Goal: Task Accomplishment & Management: Use online tool/utility

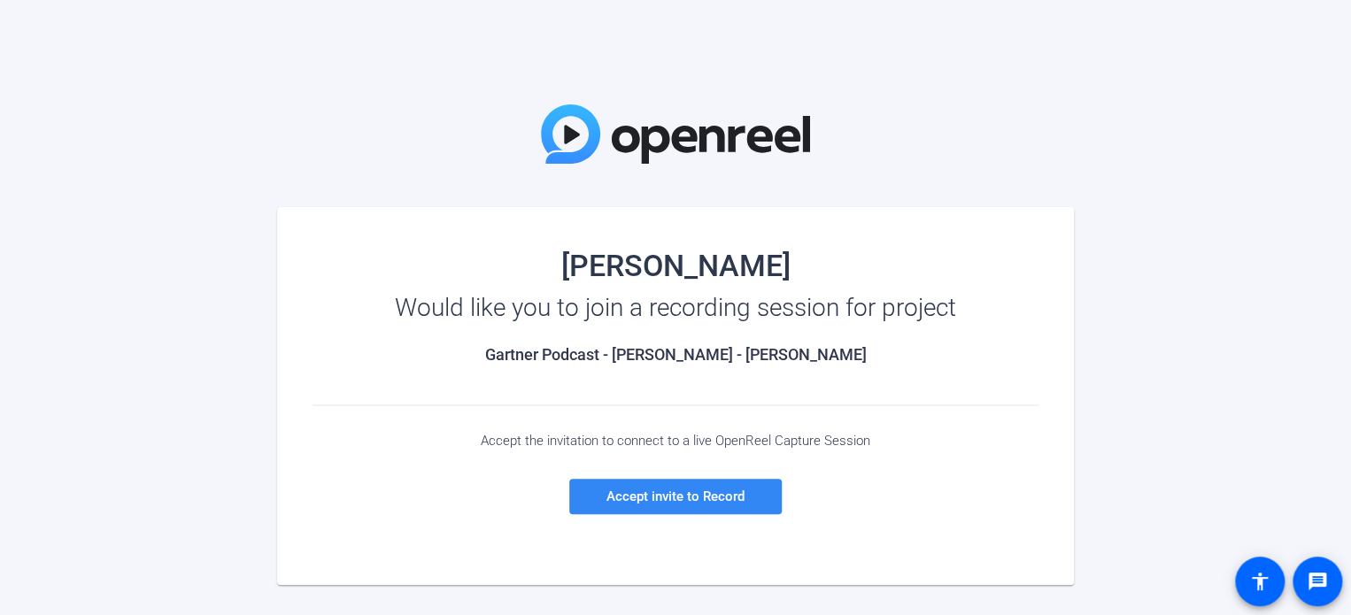
click at [622, 498] on span "Accept invite to Record" at bounding box center [676, 497] width 138 height 16
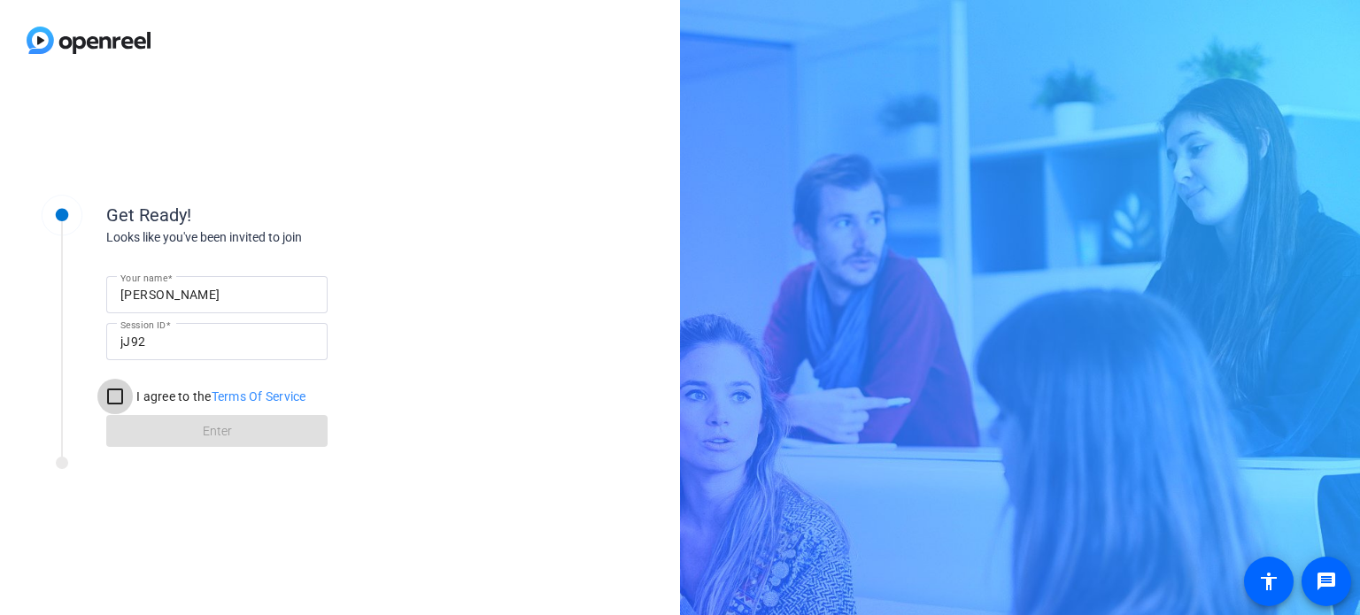
click at [113, 398] on input "I agree to the Terms Of Service" at bounding box center [114, 396] width 35 height 35
checkbox input "true"
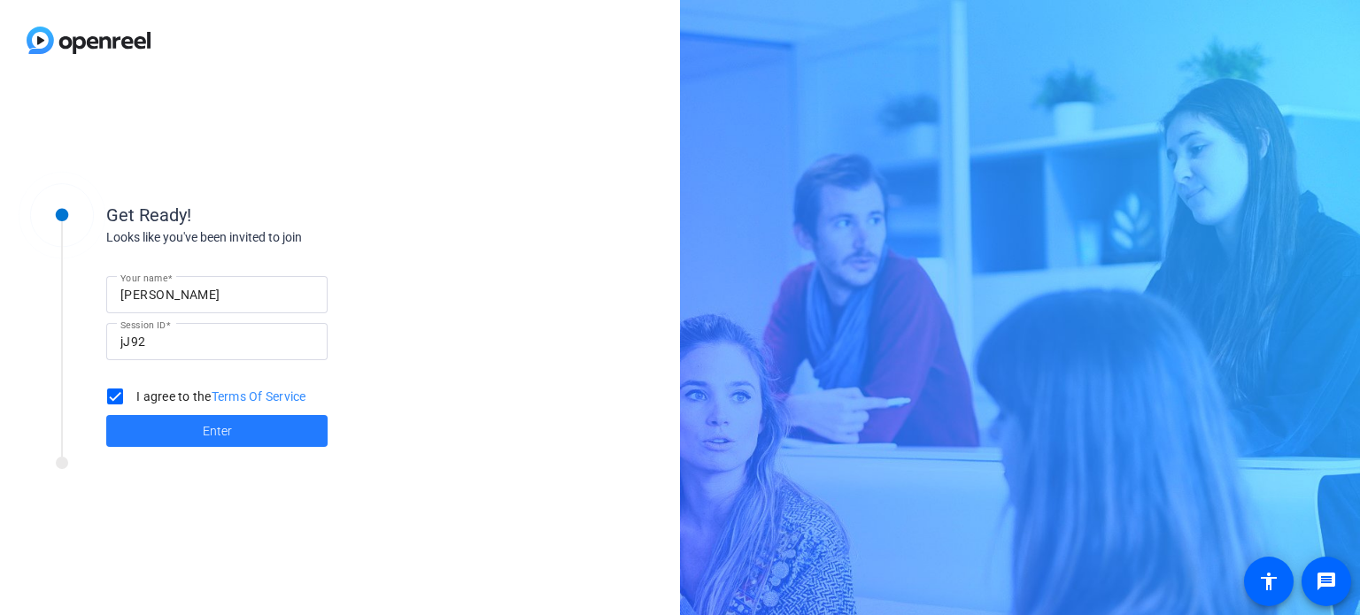
click at [256, 437] on span at bounding box center [216, 431] width 221 height 43
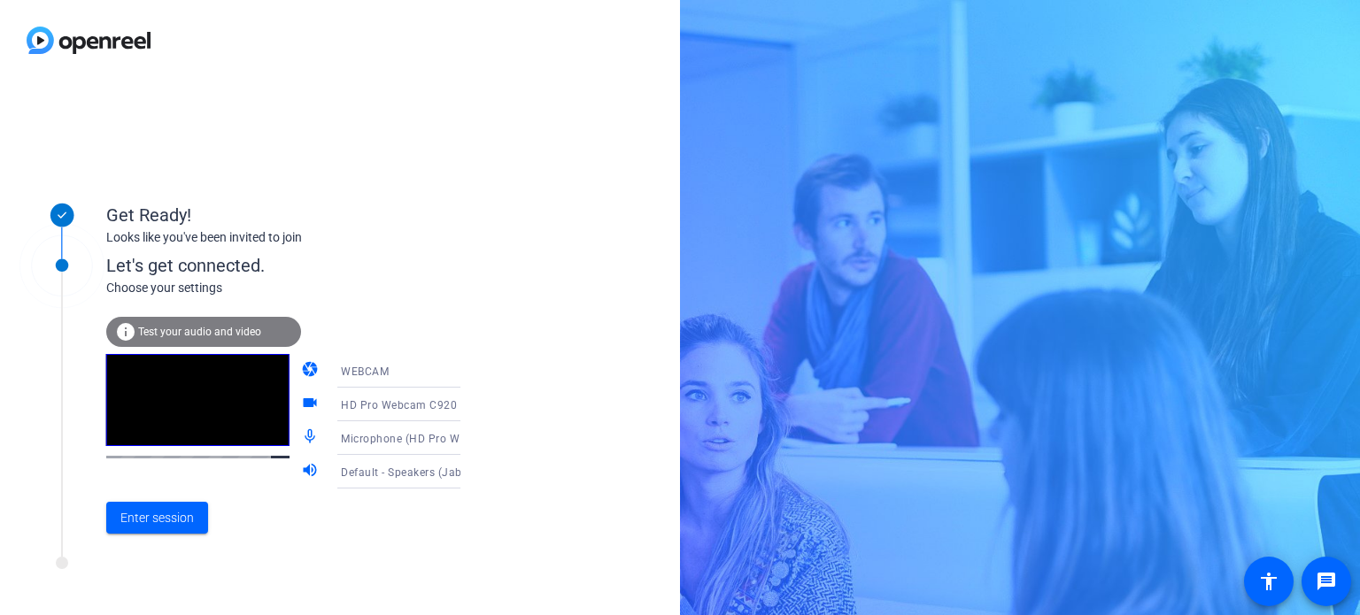
click at [301, 403] on mat-icon "videocam" at bounding box center [311, 404] width 21 height 21
click at [468, 399] on icon at bounding box center [478, 404] width 21 height 21
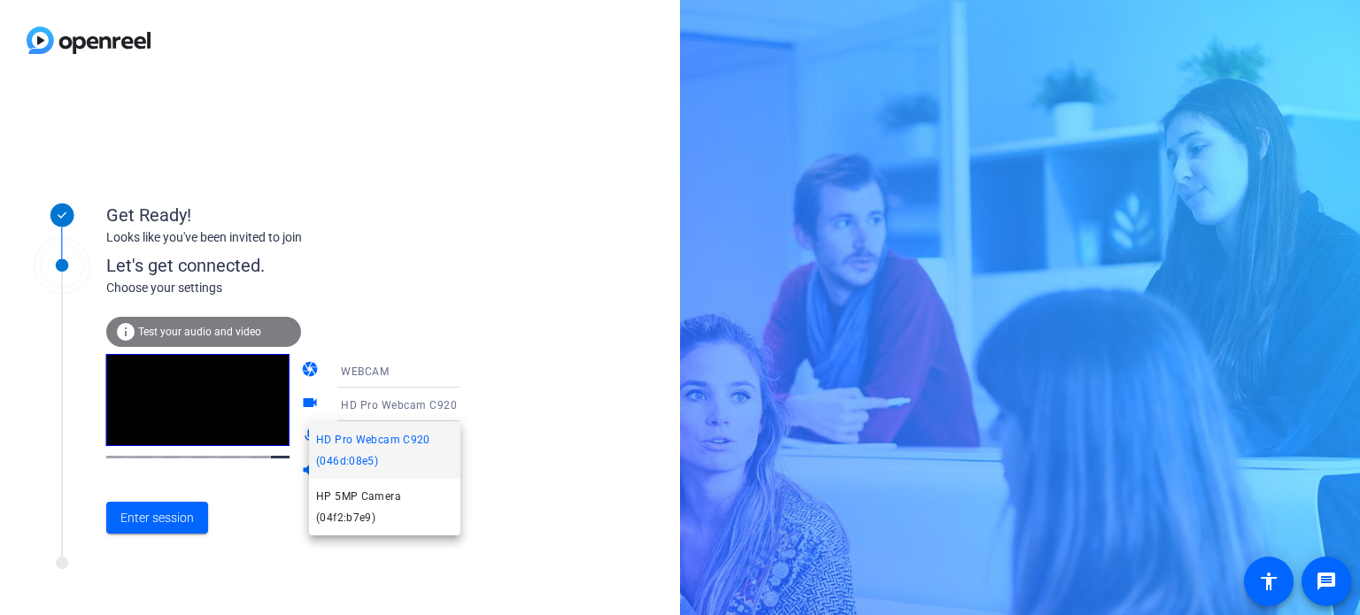
click at [517, 374] on div at bounding box center [680, 307] width 1360 height 615
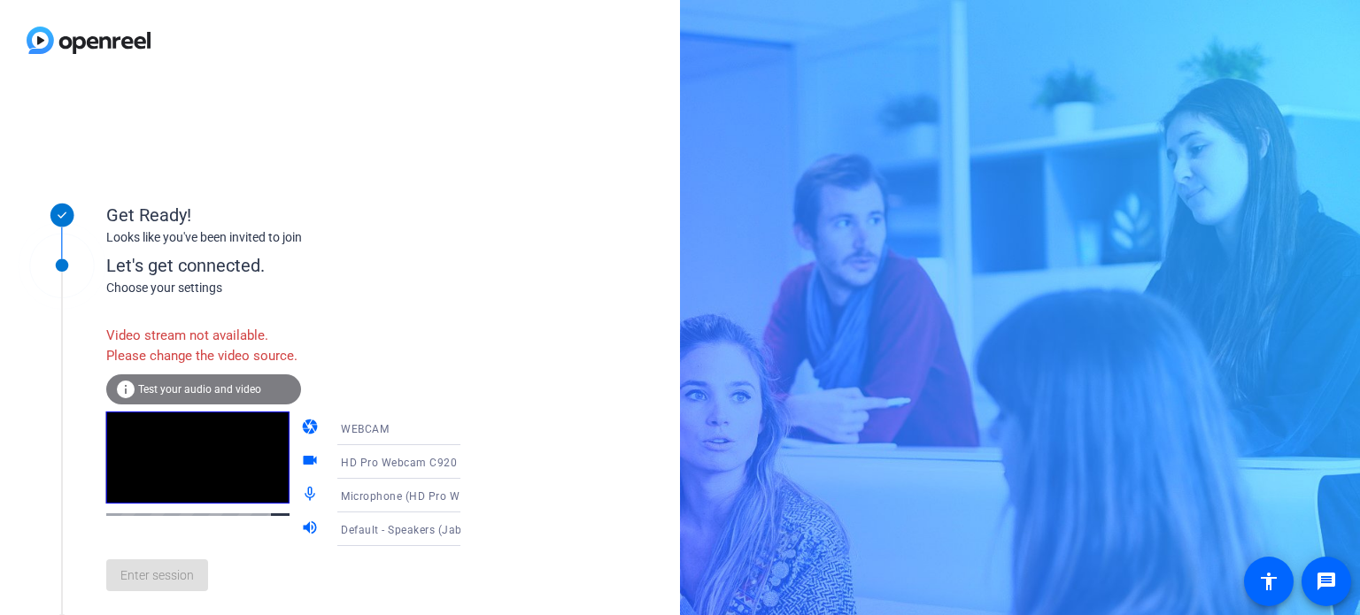
click at [262, 573] on div "Enter session" at bounding box center [301, 575] width 390 height 58
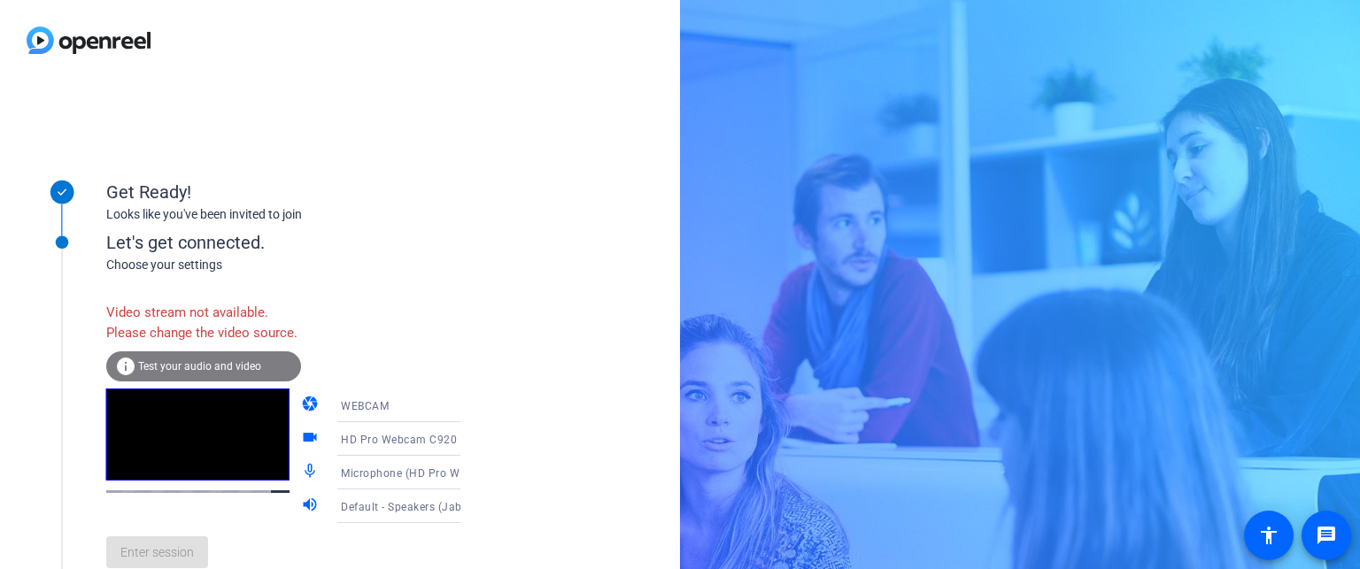
click at [181, 313] on div "Video stream not available. Please change the video source." at bounding box center [203, 323] width 195 height 58
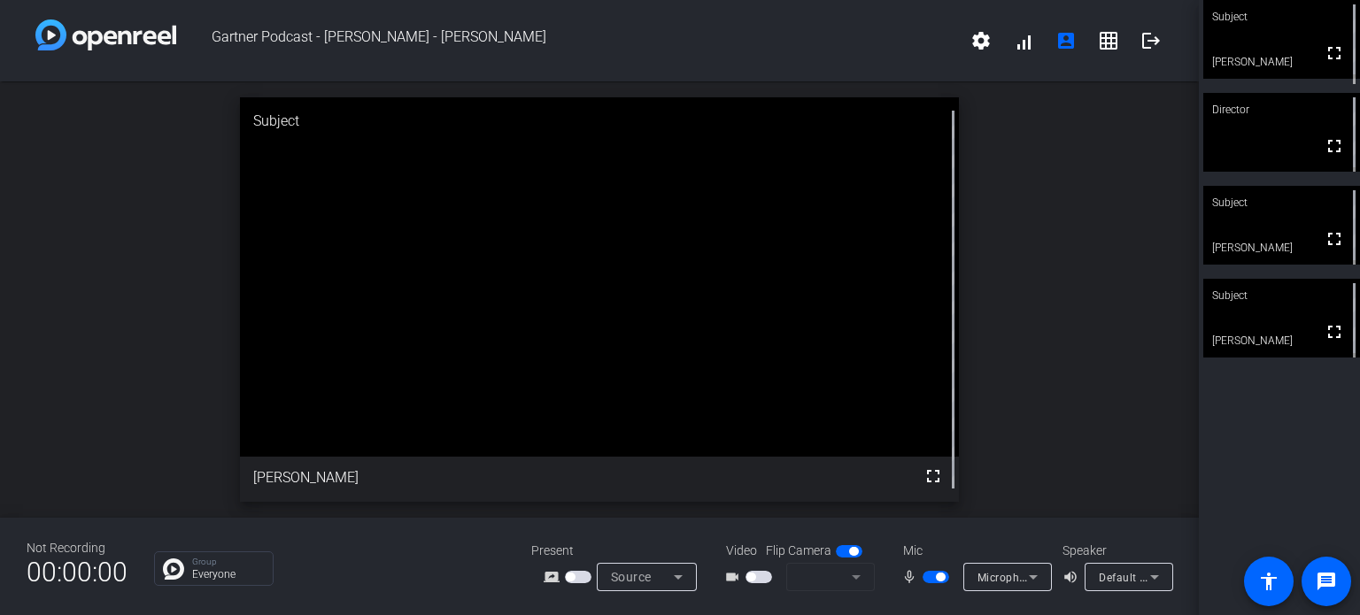
click at [928, 573] on span "button" at bounding box center [936, 577] width 27 height 12
click at [939, 580] on span "button" at bounding box center [936, 577] width 27 height 12
